Goal: Transaction & Acquisition: Obtain resource

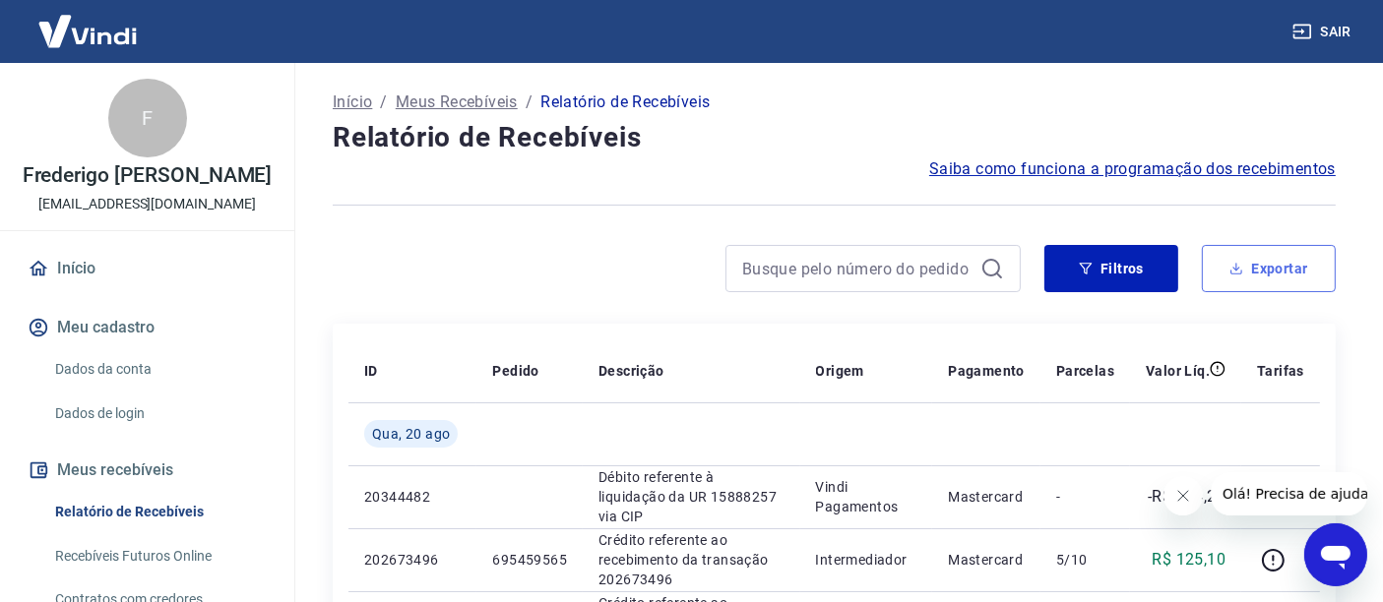
click at [1282, 270] on button "Exportar" at bounding box center [1269, 268] width 134 height 47
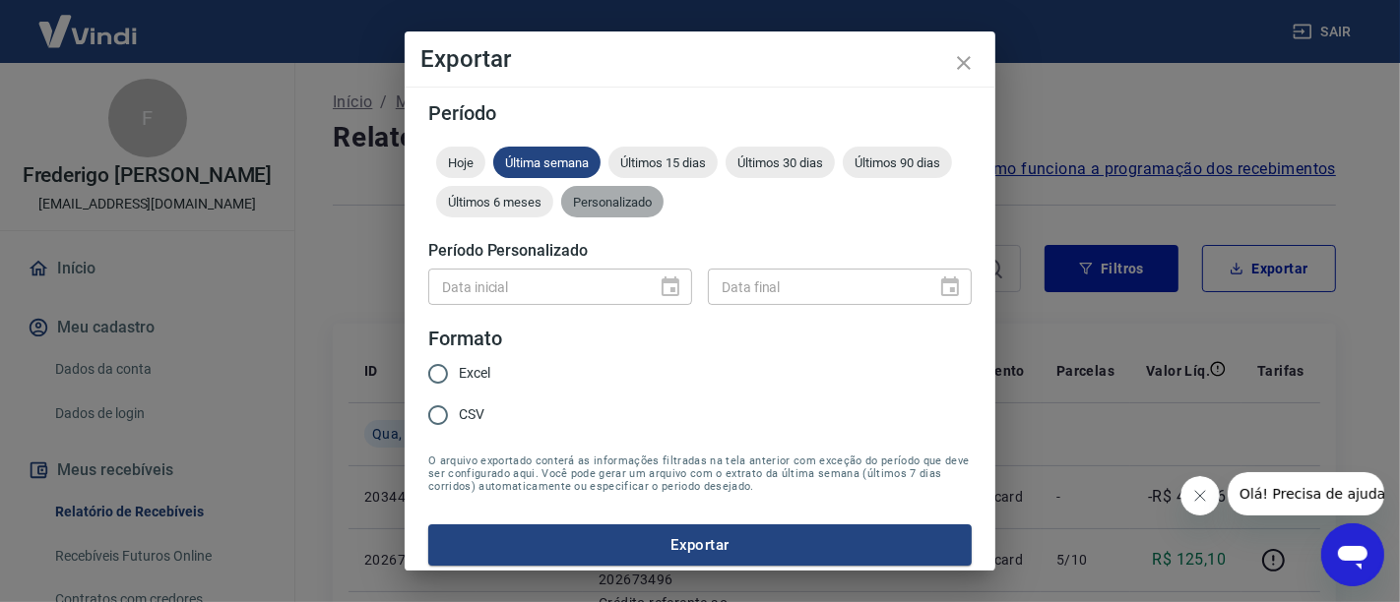
click at [663, 212] on div "Personalizado" at bounding box center [612, 201] width 102 height 31
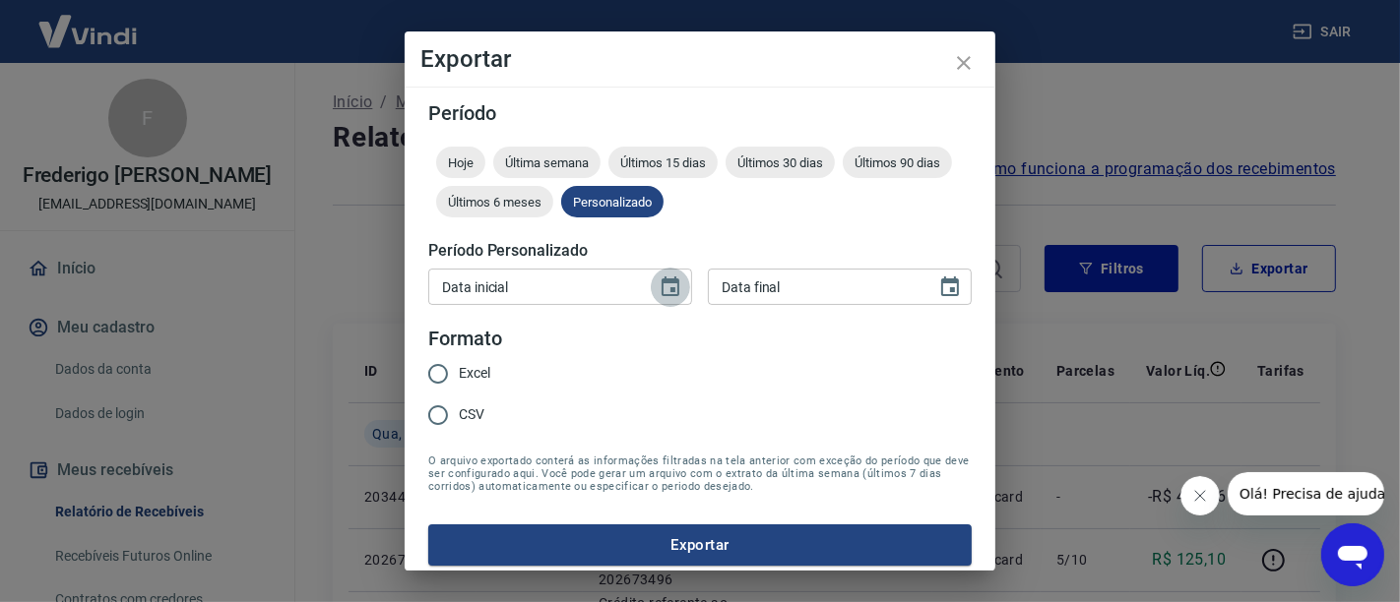
click at [659, 287] on icon "Choose date" at bounding box center [671, 288] width 24 height 24
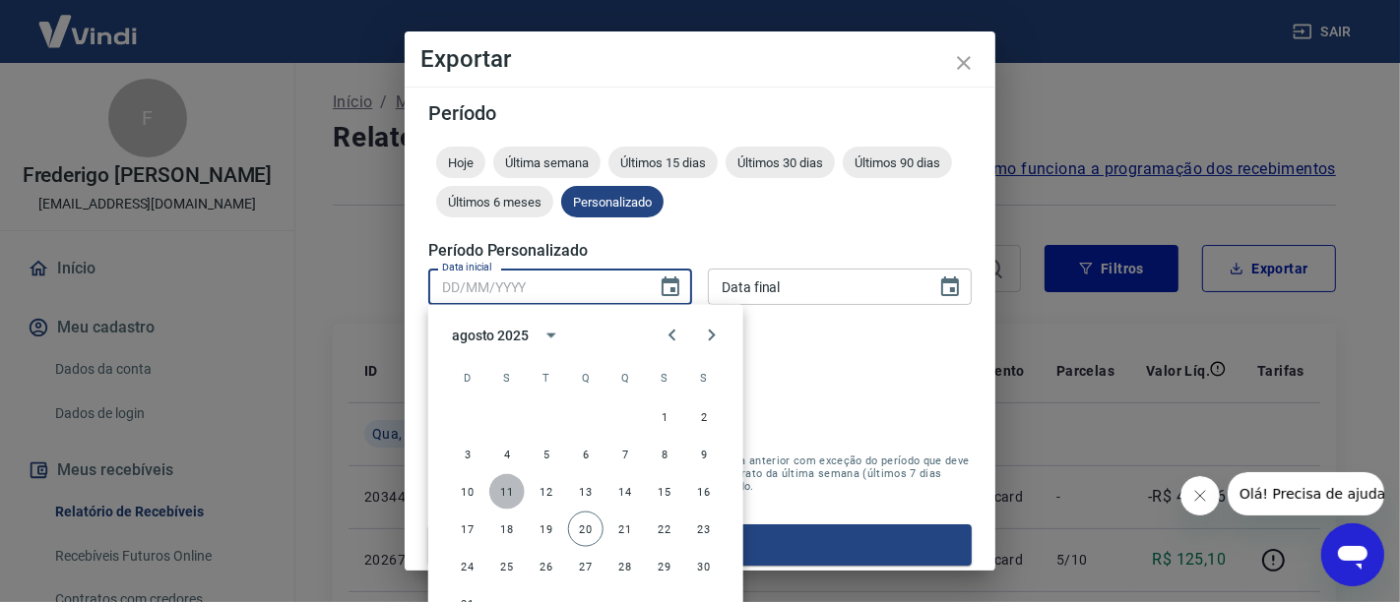
click at [506, 491] on button "11" at bounding box center [506, 491] width 35 height 35
type input "11/08/2025"
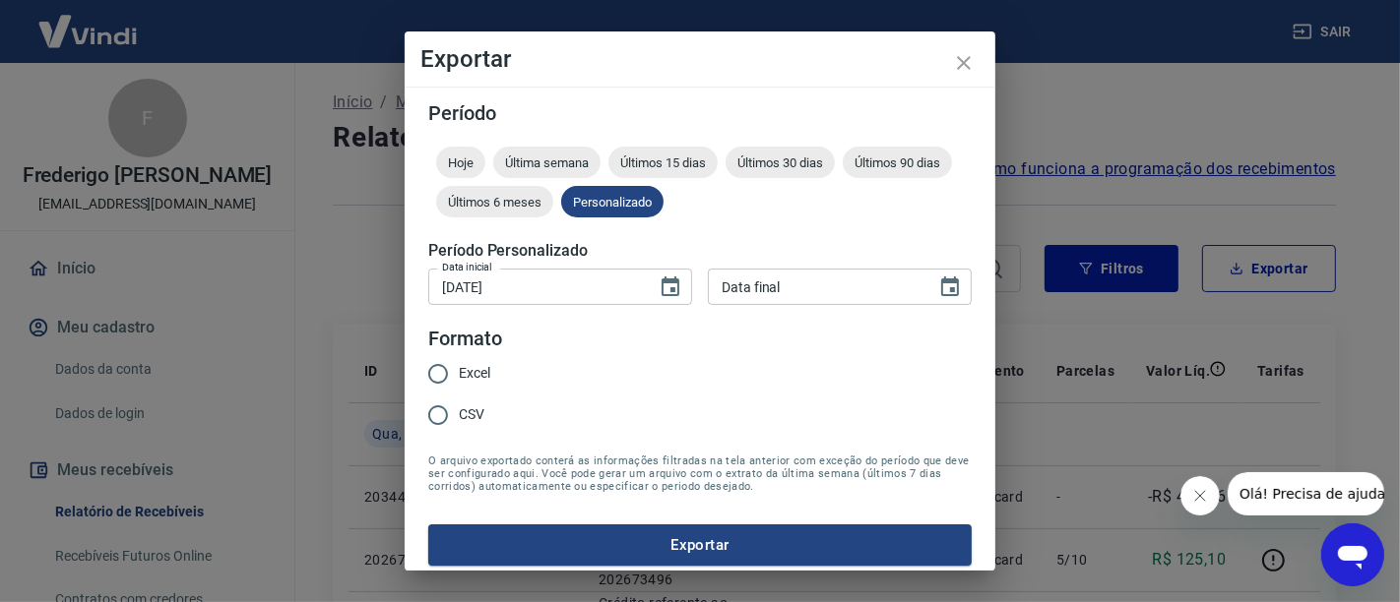
type input "DD/MM/YYYY"
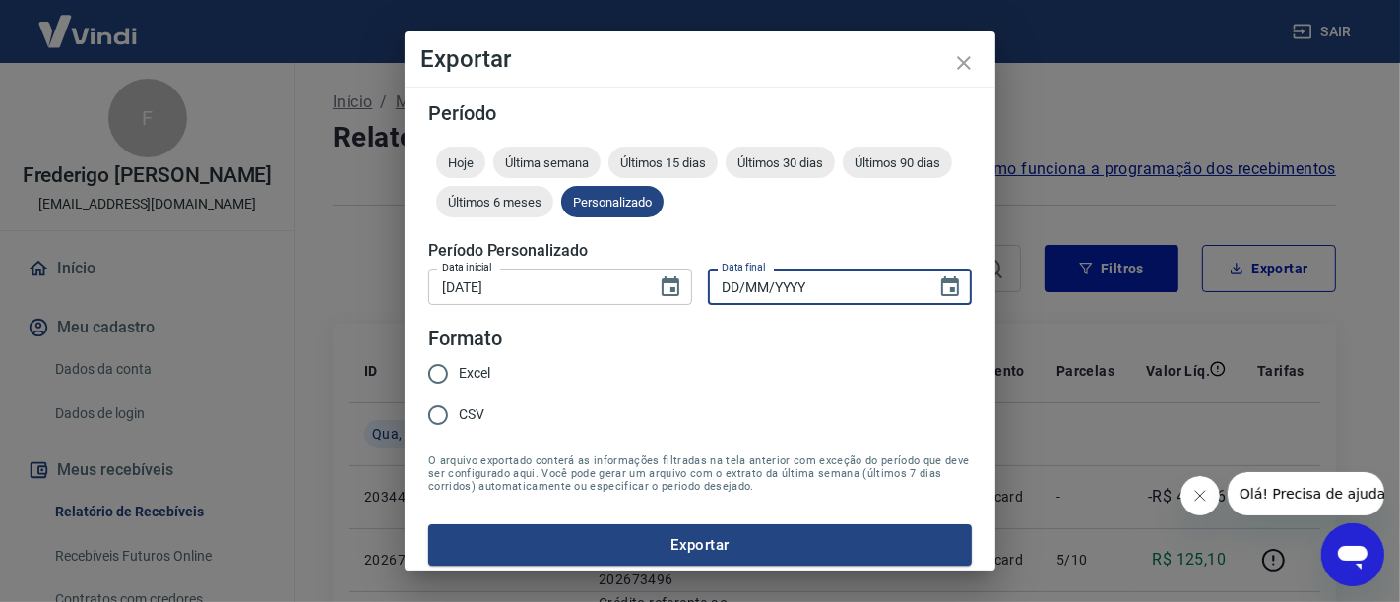
click at [794, 275] on input "DD/MM/YYYY" at bounding box center [815, 287] width 215 height 36
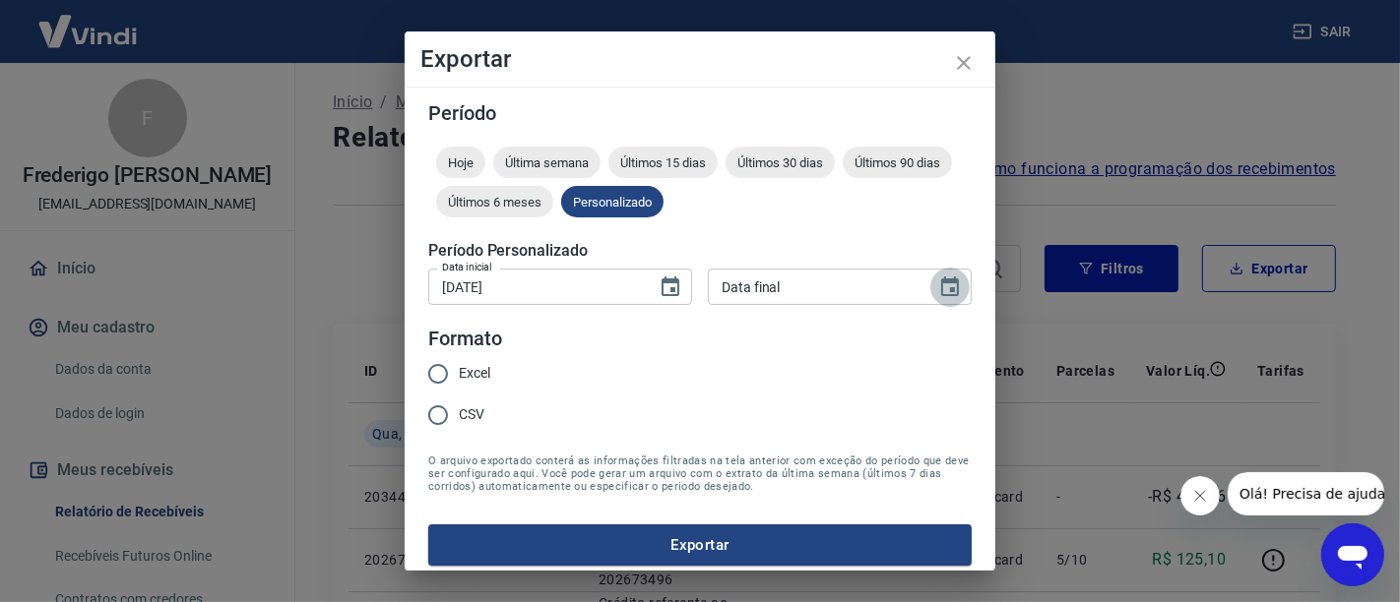
click at [938, 290] on icon "Choose date" at bounding box center [950, 288] width 24 height 24
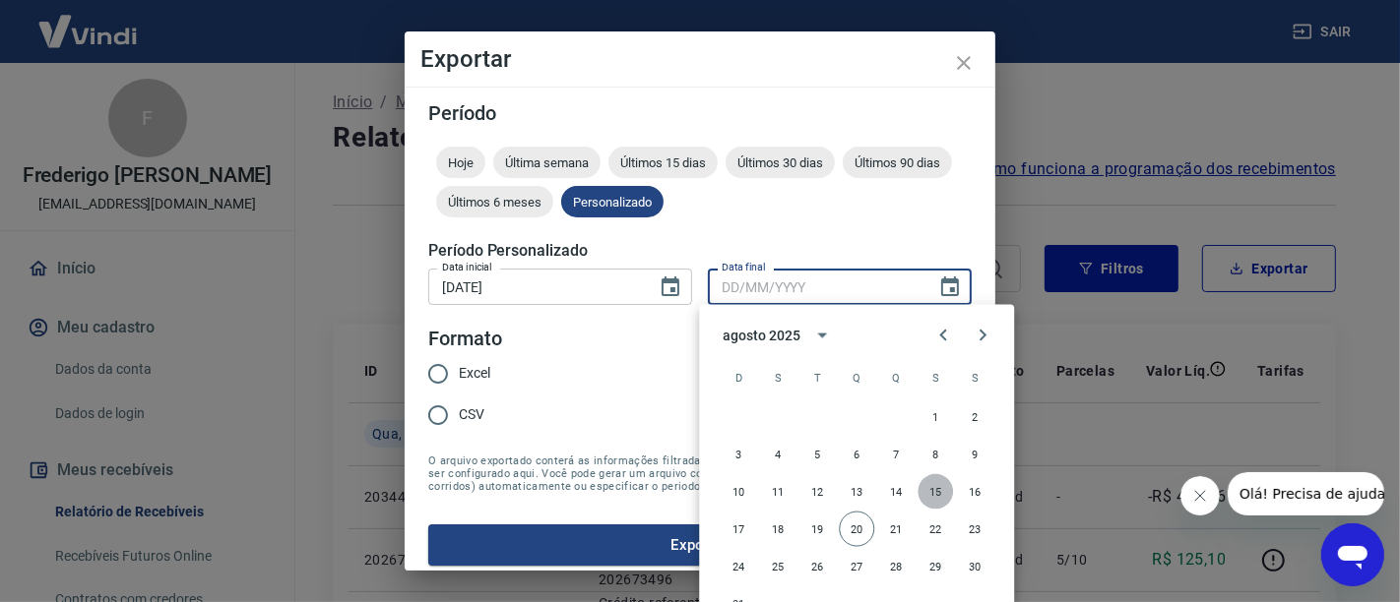
click at [933, 492] on button "15" at bounding box center [934, 491] width 35 height 35
type input "15/08/2025"
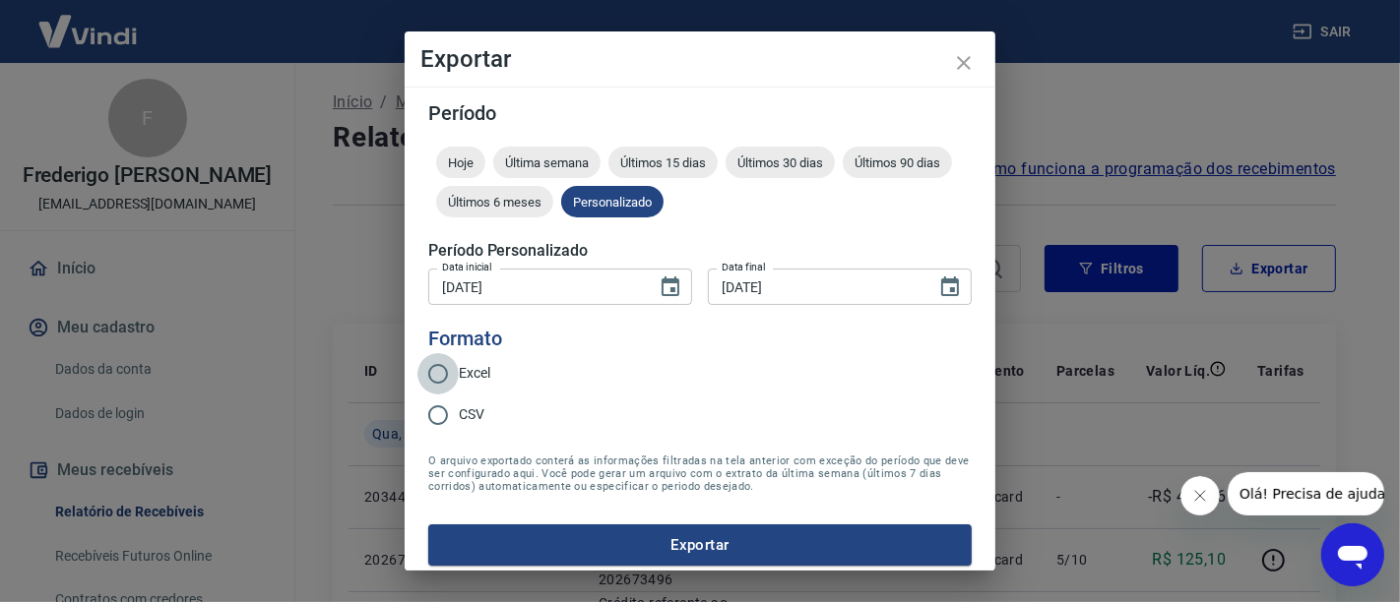
click at [444, 384] on input "Excel" at bounding box center [437, 373] width 41 height 41
radio input "true"
click at [938, 285] on icon "Choose date, selected date is 15 de ago de 2025" at bounding box center [950, 288] width 24 height 24
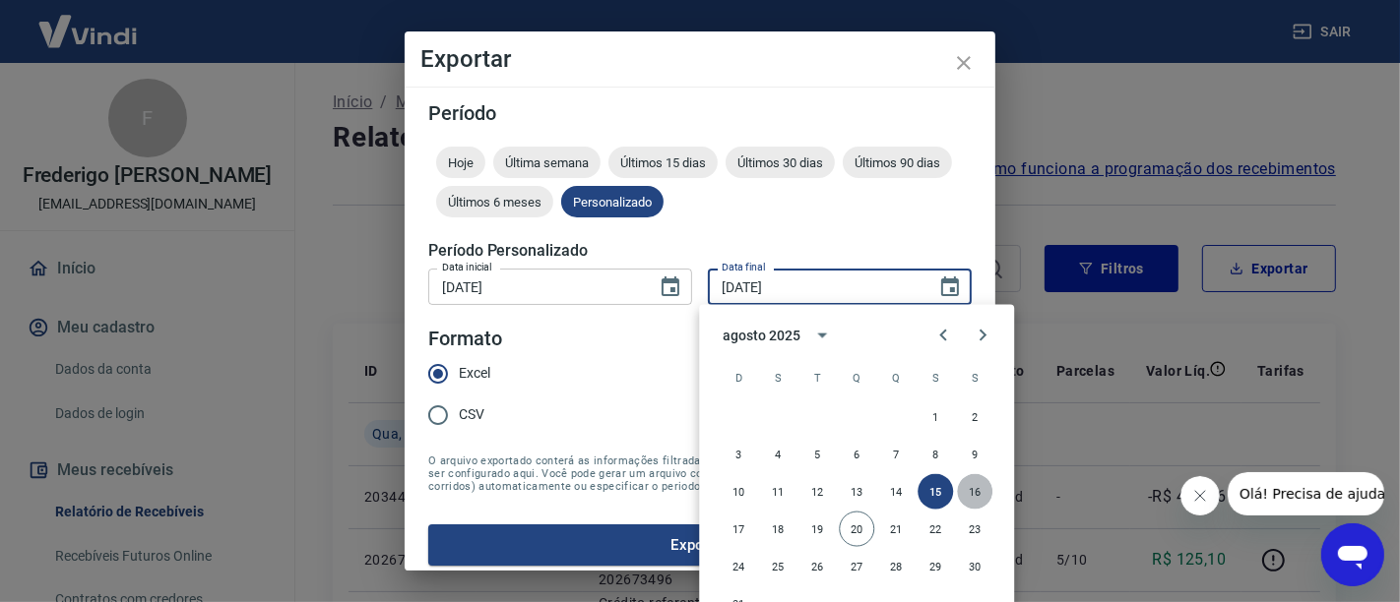
click at [965, 491] on button "16" at bounding box center [974, 491] width 35 height 35
type input "16/08/2025"
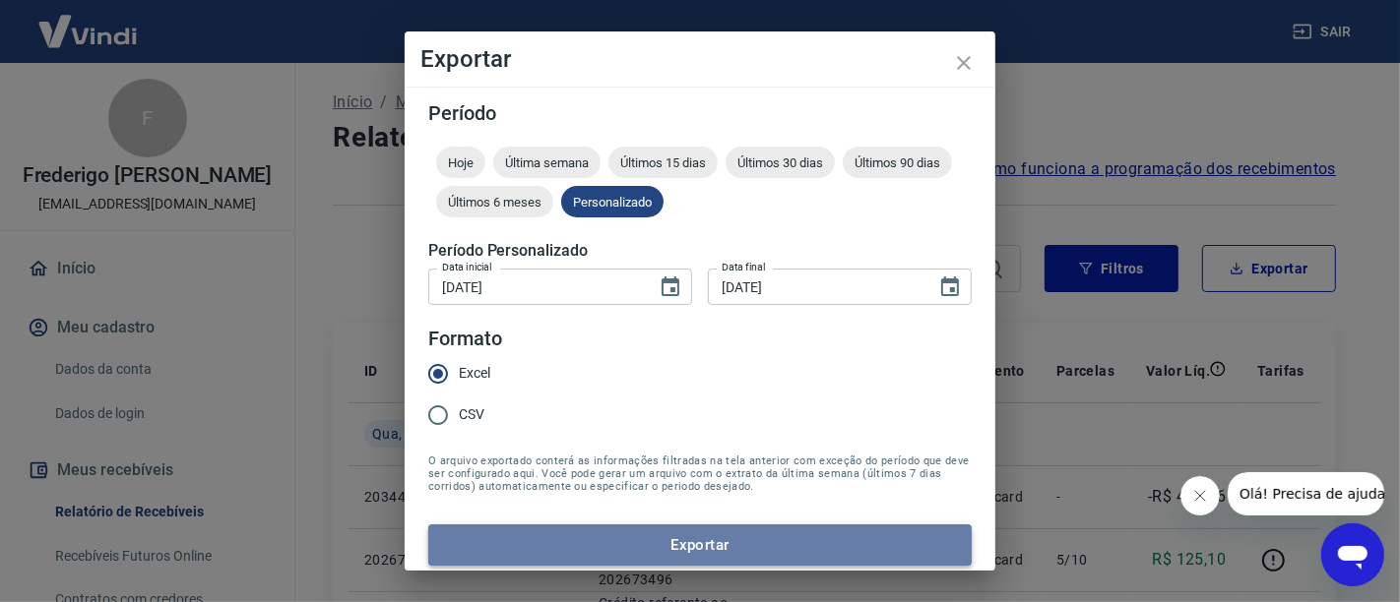
click at [715, 549] on button "Exportar" at bounding box center [699, 545] width 543 height 41
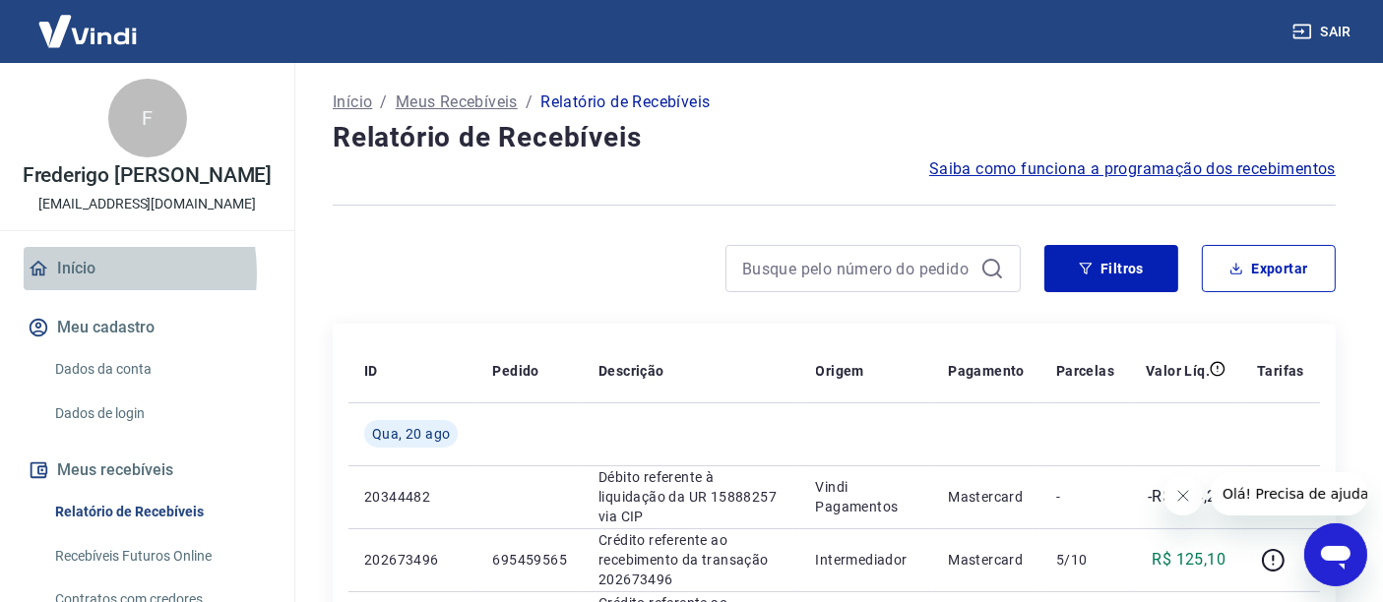
click at [61, 290] on link "Início" at bounding box center [147, 268] width 247 height 43
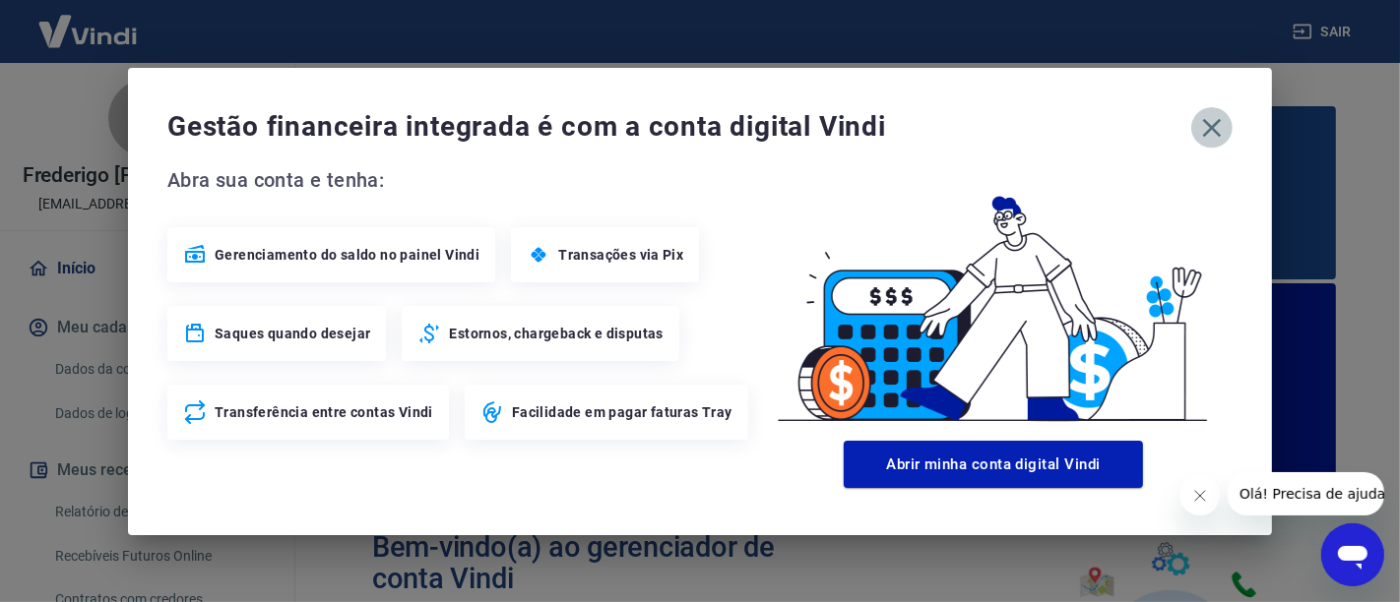
click at [1230, 129] on button "button" at bounding box center [1211, 127] width 41 height 41
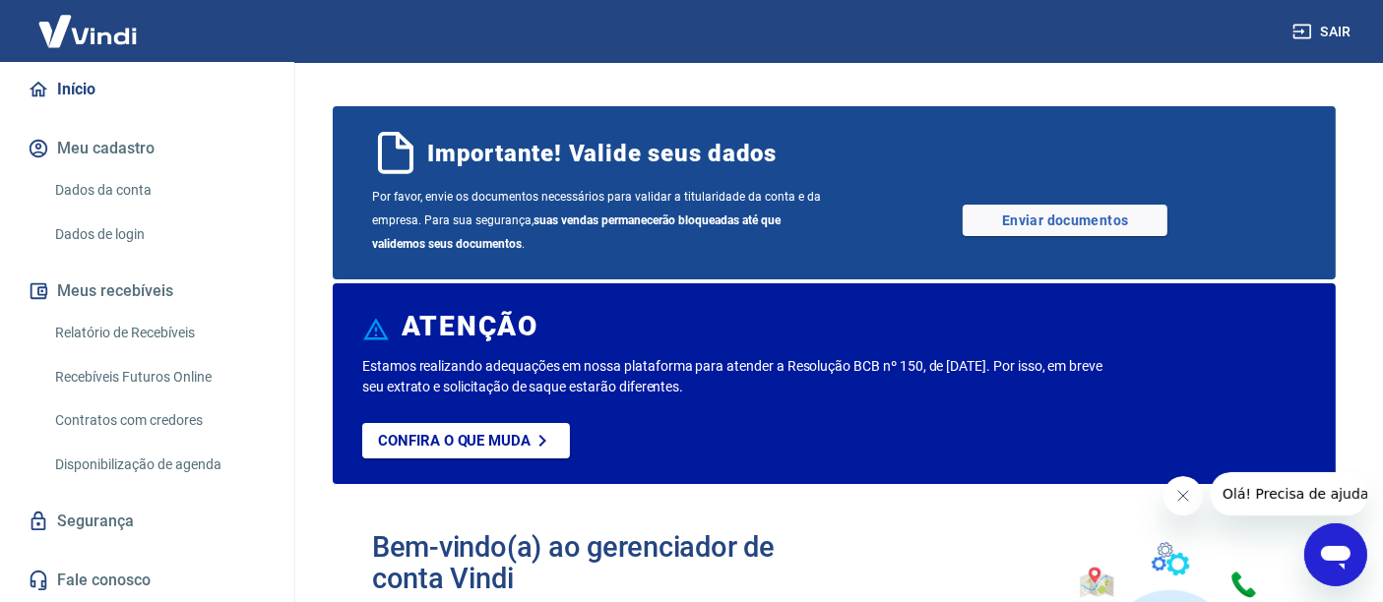
scroll to position [198, 0]
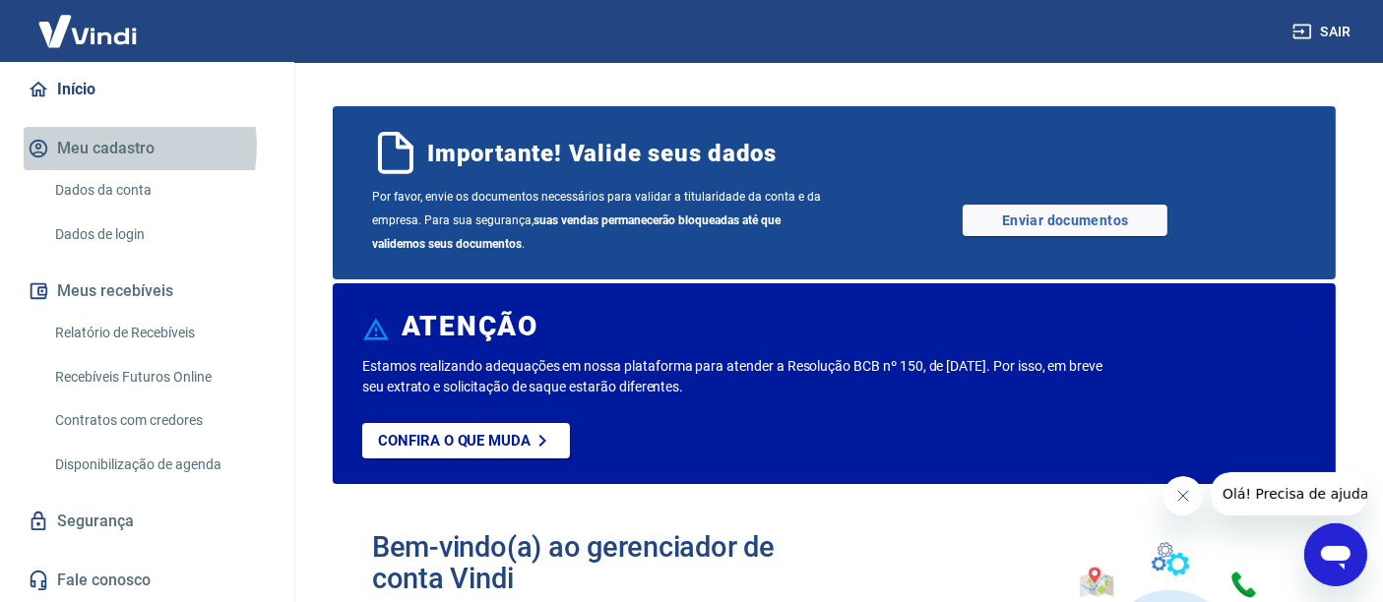
click at [115, 148] on button "Meu cadastro" at bounding box center [147, 148] width 247 height 43
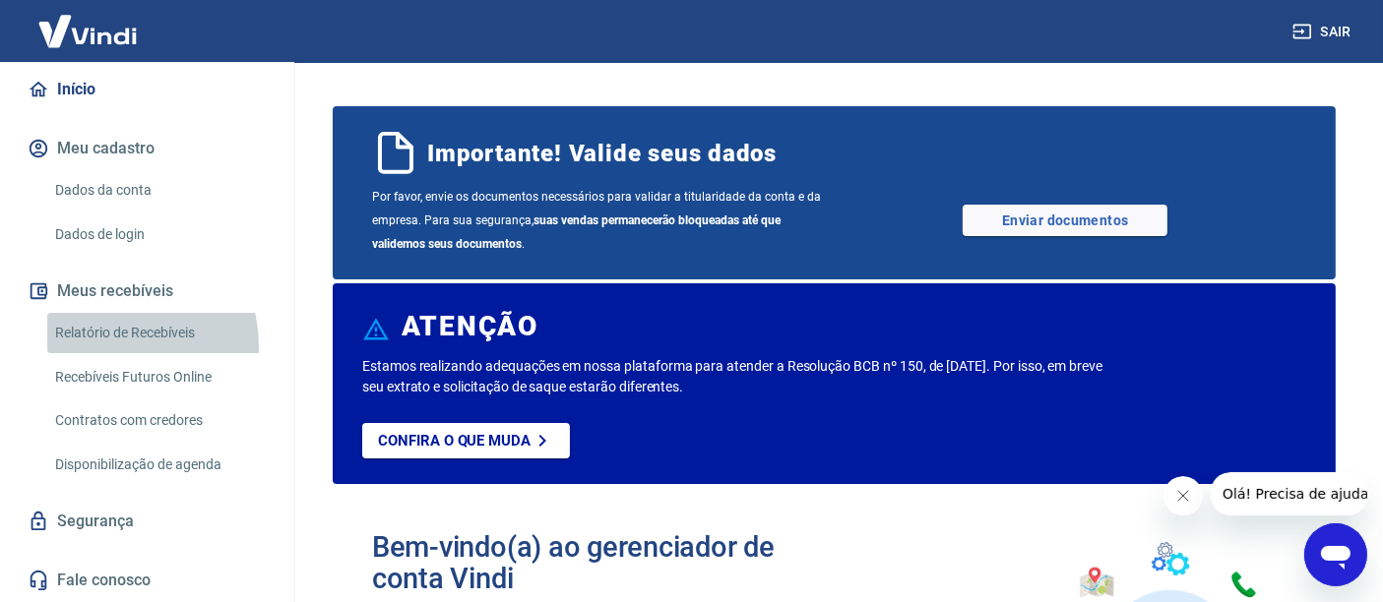
click at [107, 347] on link "Relatório de Recebíveis" at bounding box center [158, 333] width 223 height 40
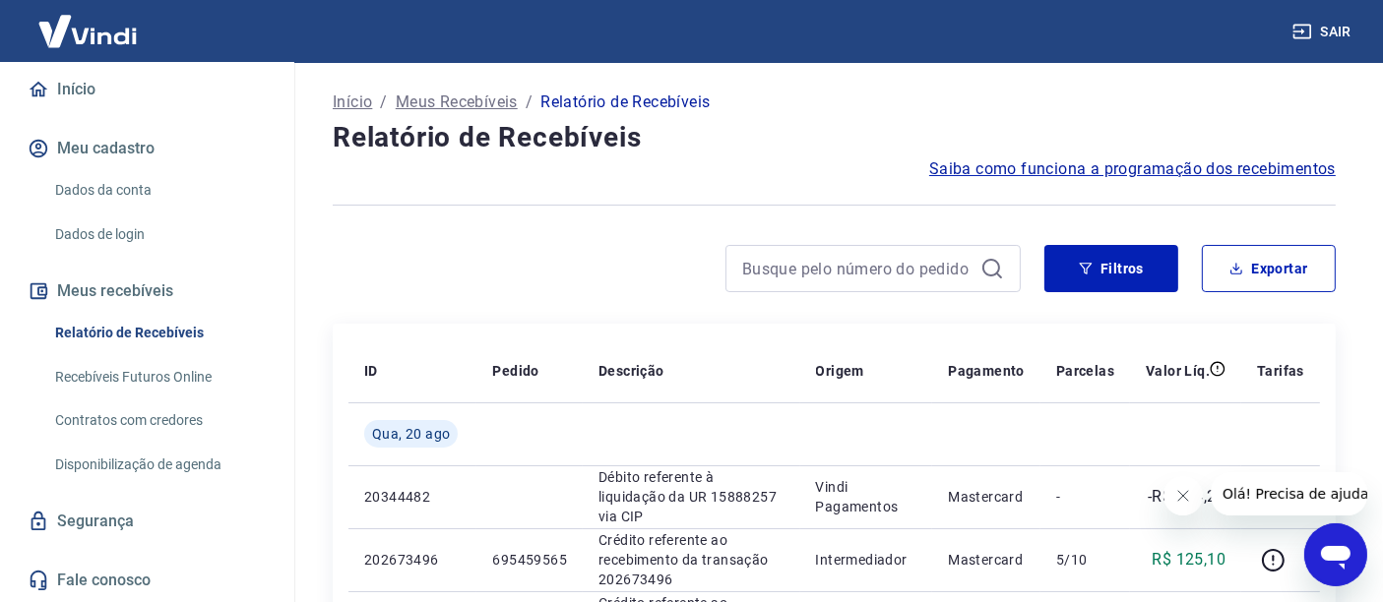
click at [87, 20] on img at bounding box center [88, 31] width 128 height 60
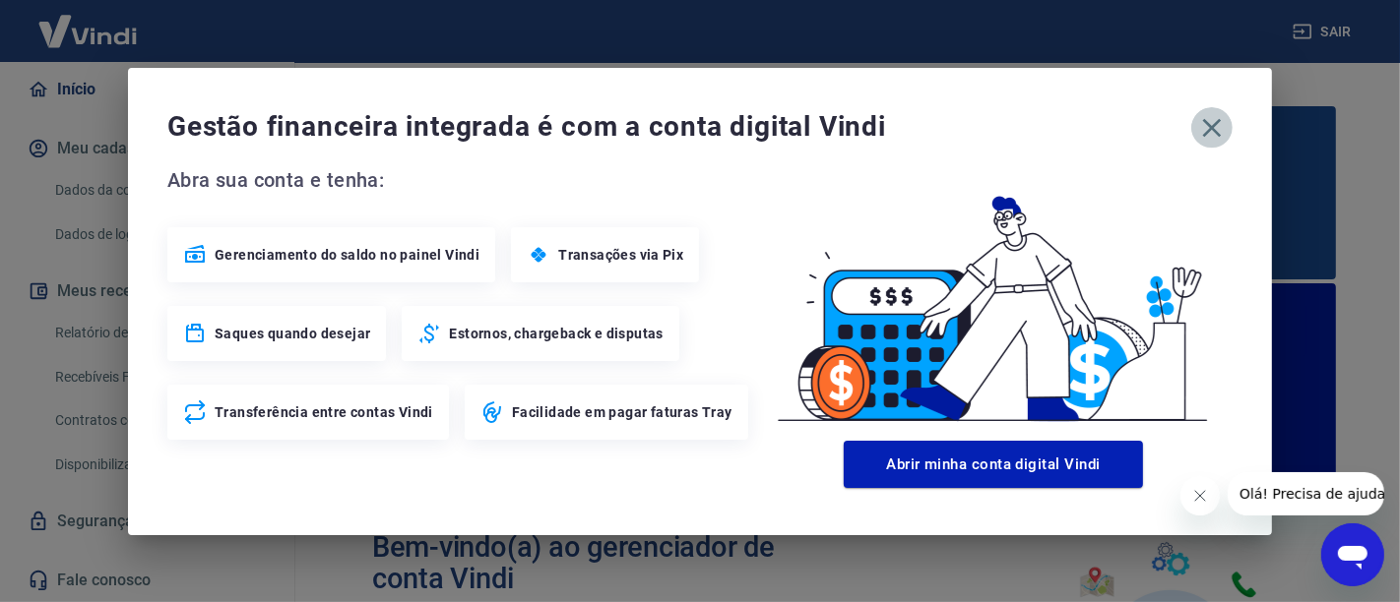
click at [1218, 133] on icon "button" at bounding box center [1212, 127] width 19 height 19
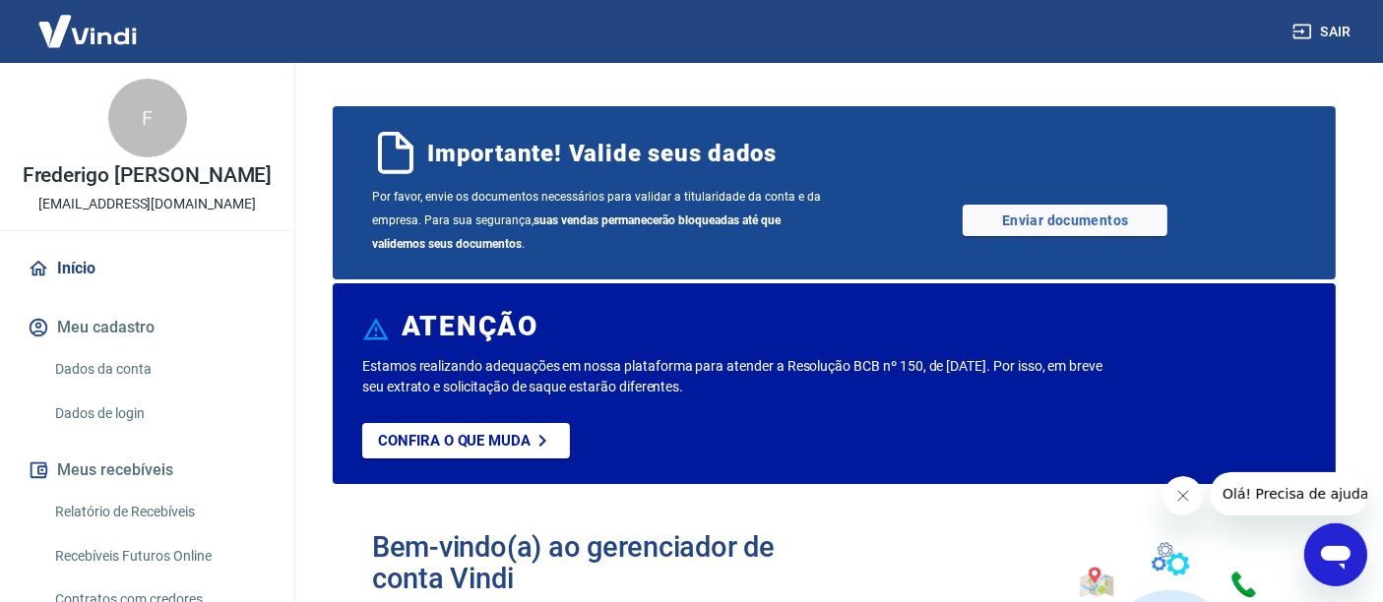
click at [84, 290] on link "Início" at bounding box center [147, 268] width 247 height 43
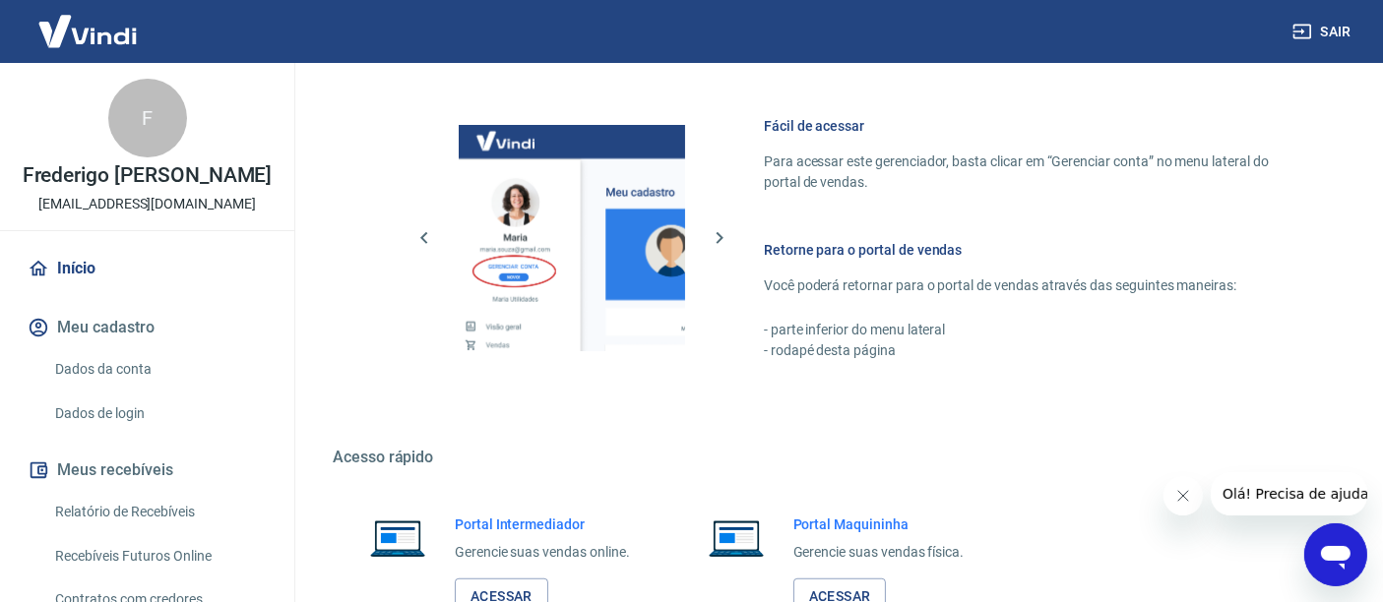
scroll to position [1350, 0]
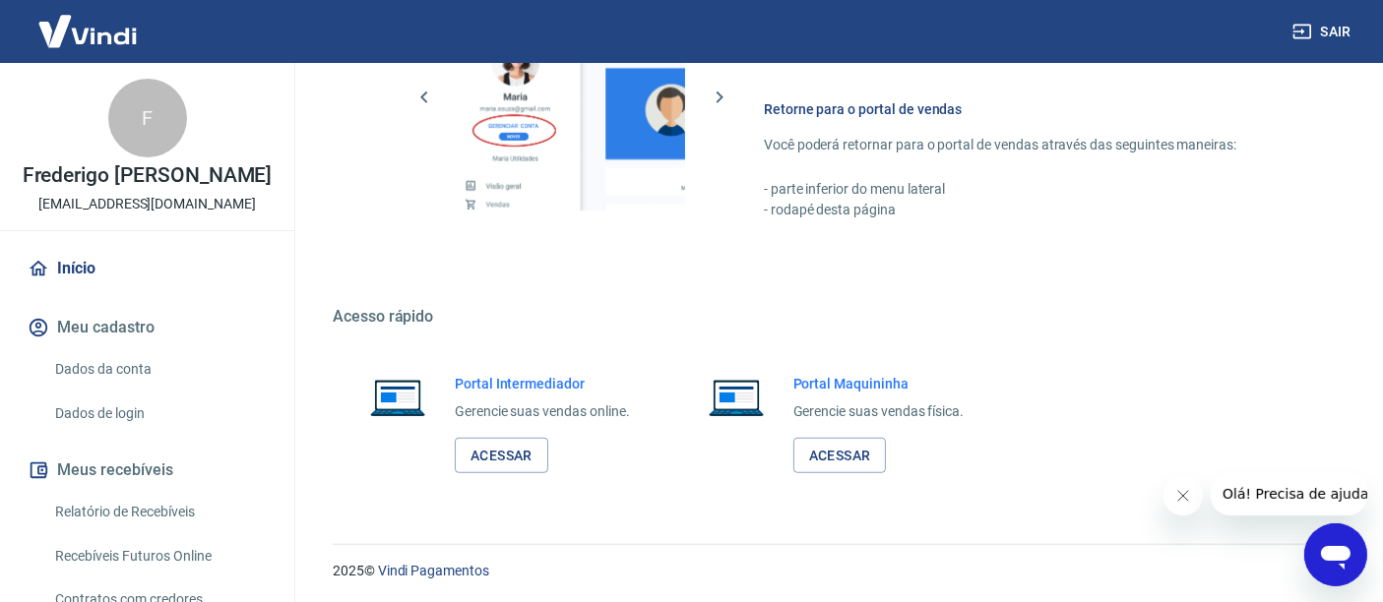
drag, startPoint x: 461, startPoint y: 307, endPoint x: 475, endPoint y: 207, distance: 101.5
click at [462, 307] on h5 "Acesso rápido" at bounding box center [834, 317] width 1003 height 20
